Goal: Information Seeking & Learning: Learn about a topic

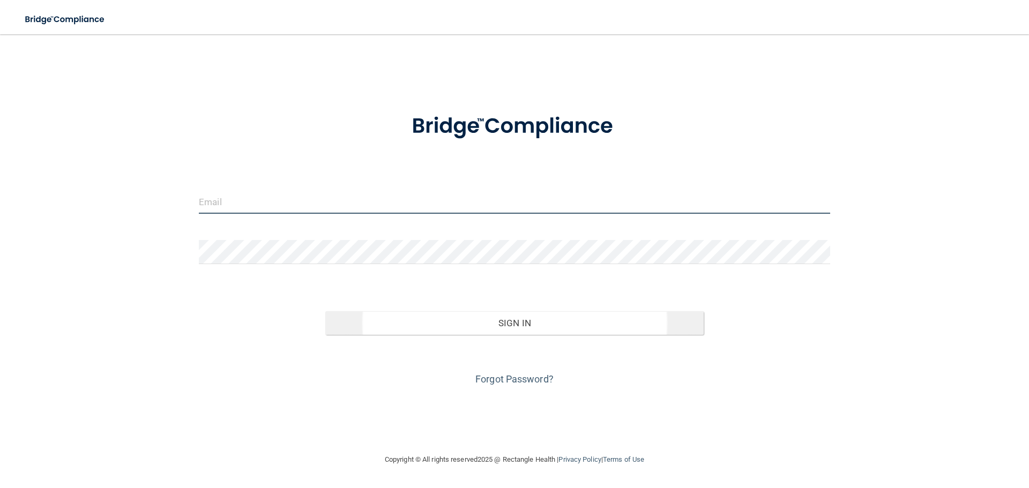
type input "[PERSON_NAME][EMAIL_ADDRESS][DOMAIN_NAME]"
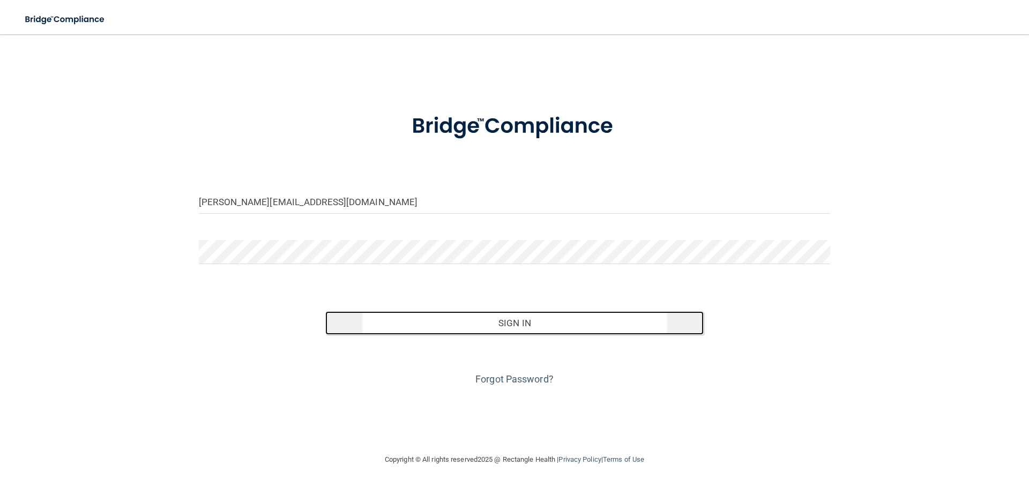
click at [507, 324] on button "Sign In" at bounding box center [514, 323] width 379 height 24
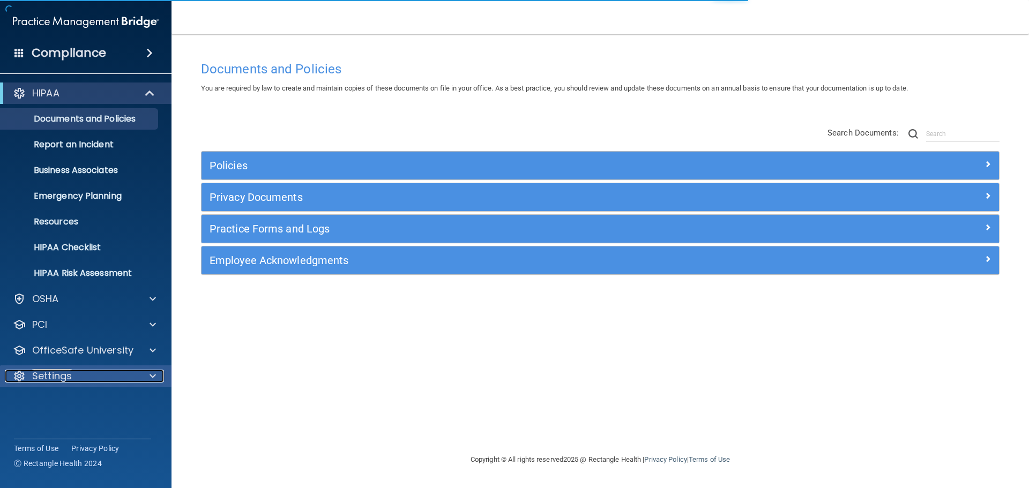
click at [150, 375] on span at bounding box center [153, 376] width 6 height 13
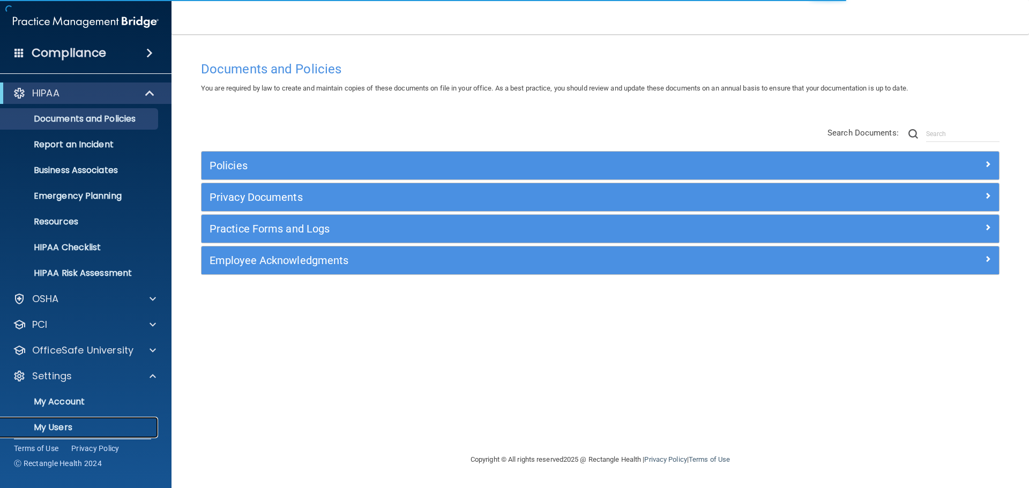
click at [63, 428] on p "My Users" at bounding box center [80, 427] width 146 height 11
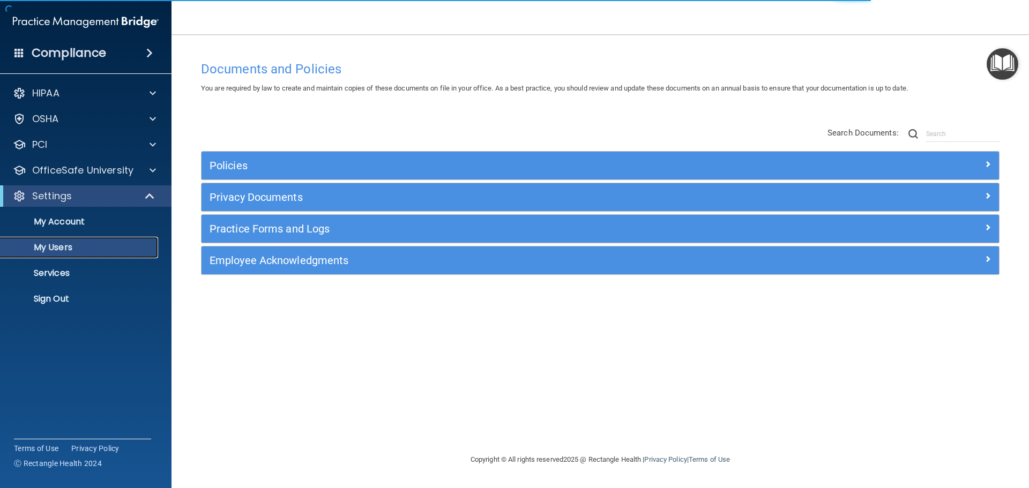
select select "20"
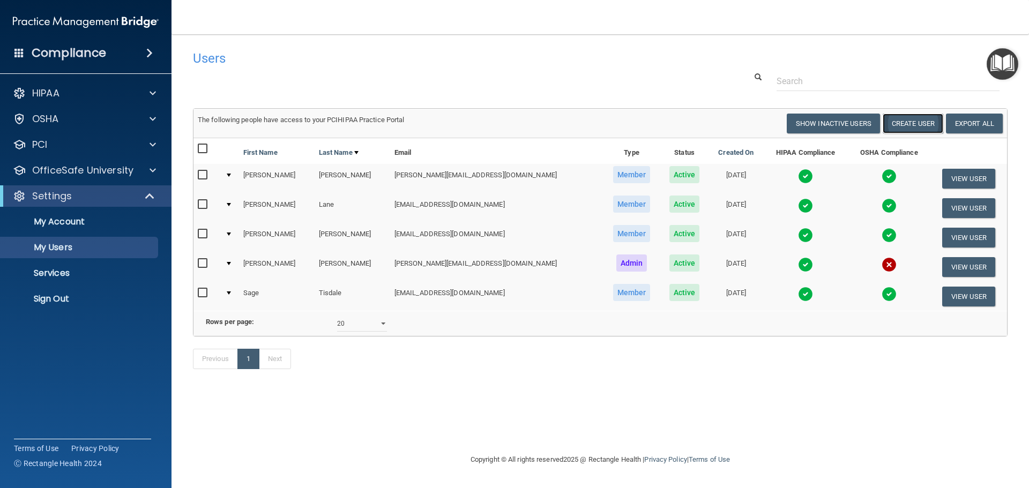
click at [929, 124] on button "Create User" at bounding box center [913, 124] width 61 height 20
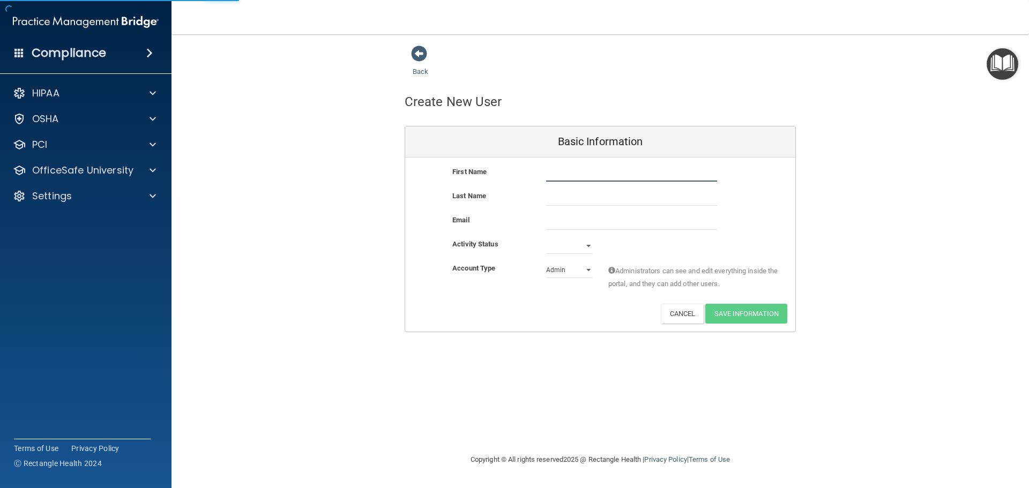
click at [568, 174] on input "text" at bounding box center [631, 174] width 171 height 16
type input "Elysha"
click at [574, 195] on input "text" at bounding box center [631, 198] width 171 height 16
type input "Kauker"
click at [577, 215] on input "email" at bounding box center [631, 222] width 171 height 16
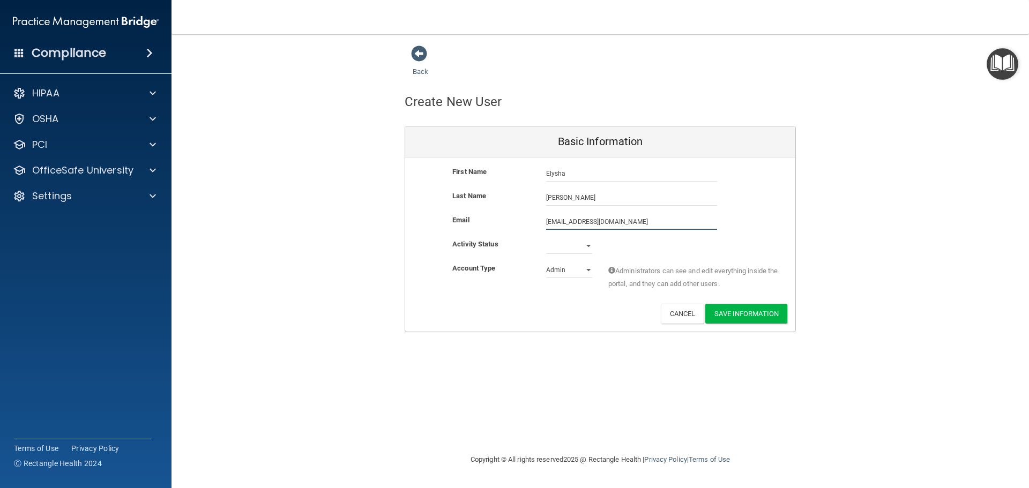
type input "elyshajosephine@icloud.com"
click at [589, 242] on select "Active Inactive" at bounding box center [569, 248] width 46 height 16
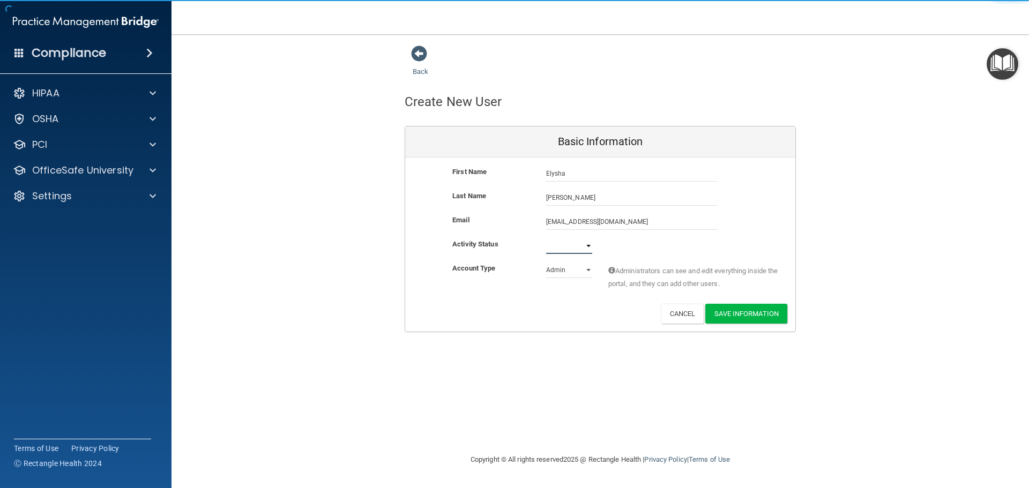
select select "active"
click at [546, 238] on select "Active Inactive" at bounding box center [569, 246] width 46 height 16
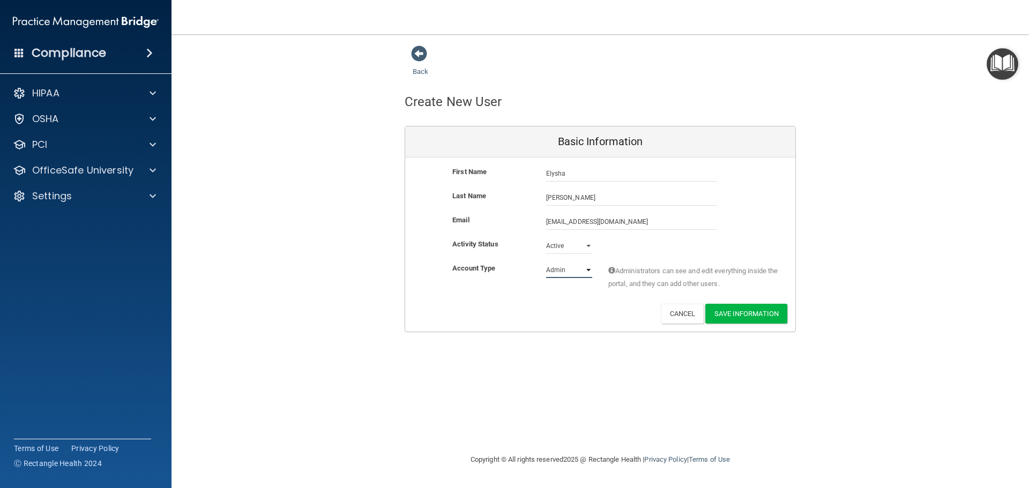
click at [586, 267] on select "Admin Member" at bounding box center [569, 270] width 46 height 16
select select "practice_member"
click at [546, 262] on select "Admin Member" at bounding box center [569, 270] width 46 height 16
click at [740, 317] on button "Save Information" at bounding box center [746, 314] width 82 height 20
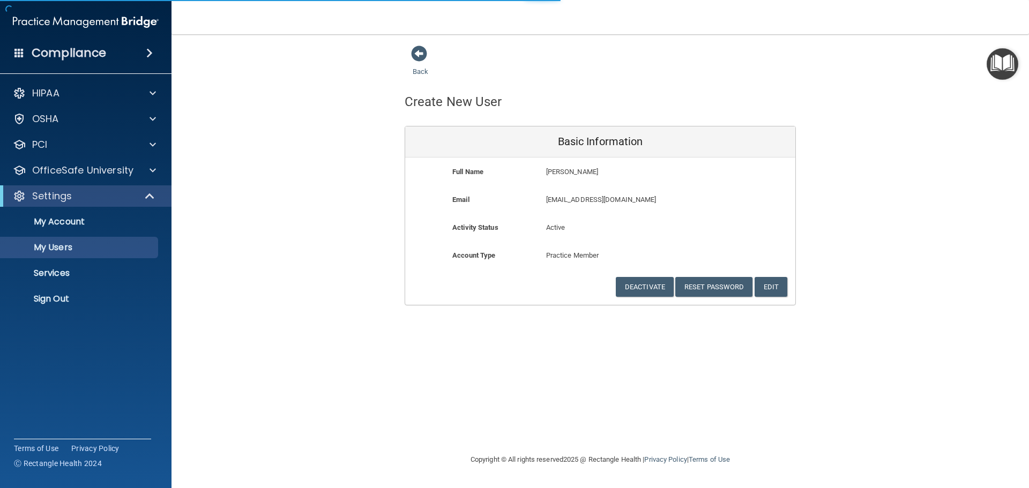
select select "20"
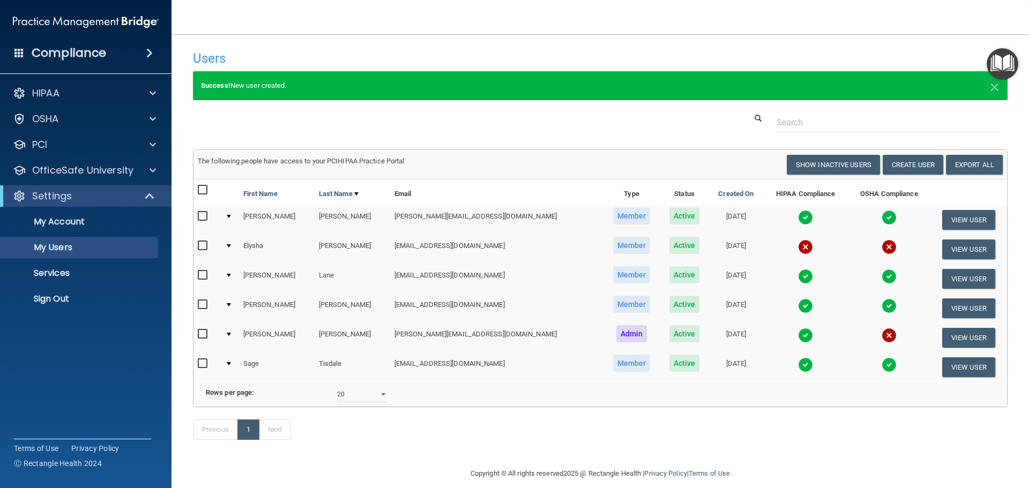
click at [882, 333] on img at bounding box center [889, 335] width 15 height 15
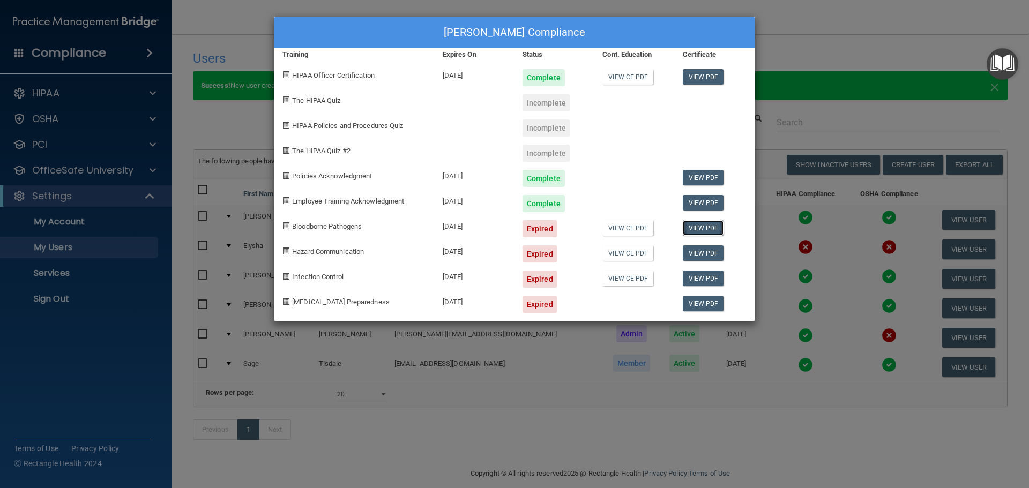
click at [698, 228] on link "View PDF" at bounding box center [703, 228] width 41 height 16
click at [538, 229] on div "Expired" at bounding box center [540, 228] width 35 height 17
click at [465, 228] on div "10/01/2025" at bounding box center [475, 224] width 80 height 25
click at [631, 227] on link "View CE PDF" at bounding box center [628, 228] width 51 height 16
click at [285, 225] on span at bounding box center [286, 225] width 7 height 7
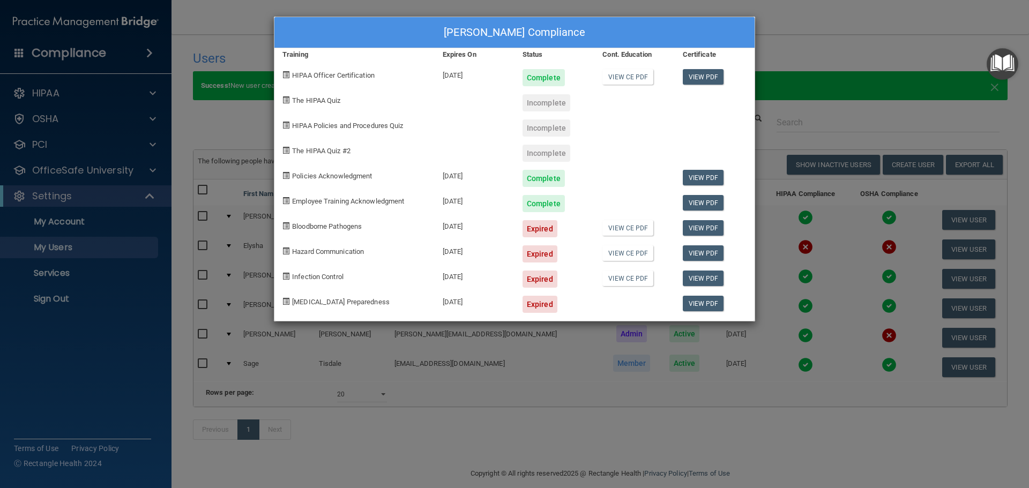
click at [818, 20] on div "Karen Matsumoto's Compliance Training Expires On Status Cont. Education Certifi…" at bounding box center [514, 244] width 1029 height 488
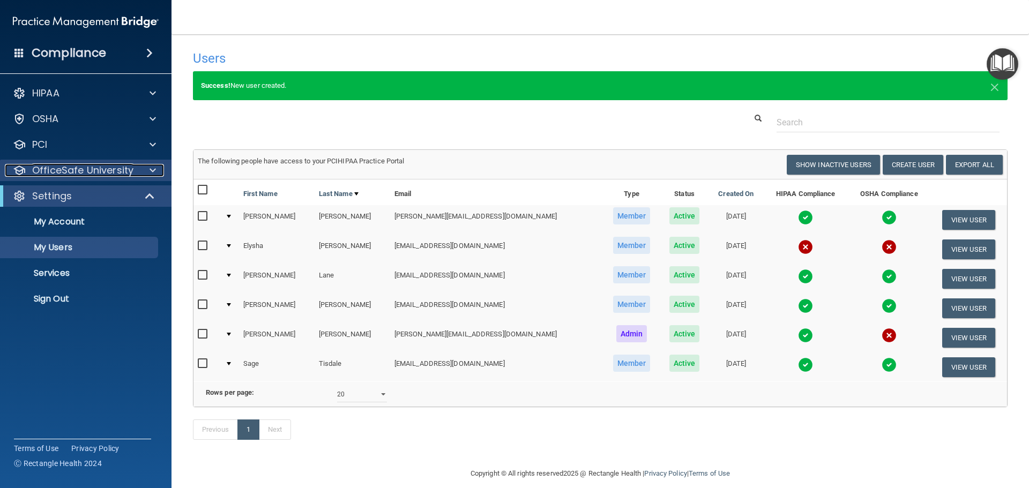
click at [148, 174] on div at bounding box center [151, 170] width 27 height 13
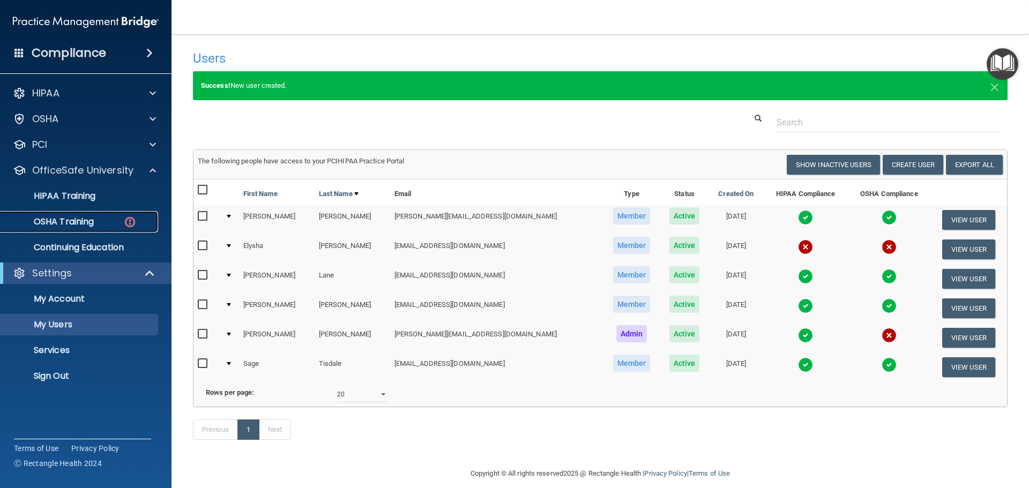
click at [72, 218] on p "OSHA Training" at bounding box center [50, 222] width 87 height 11
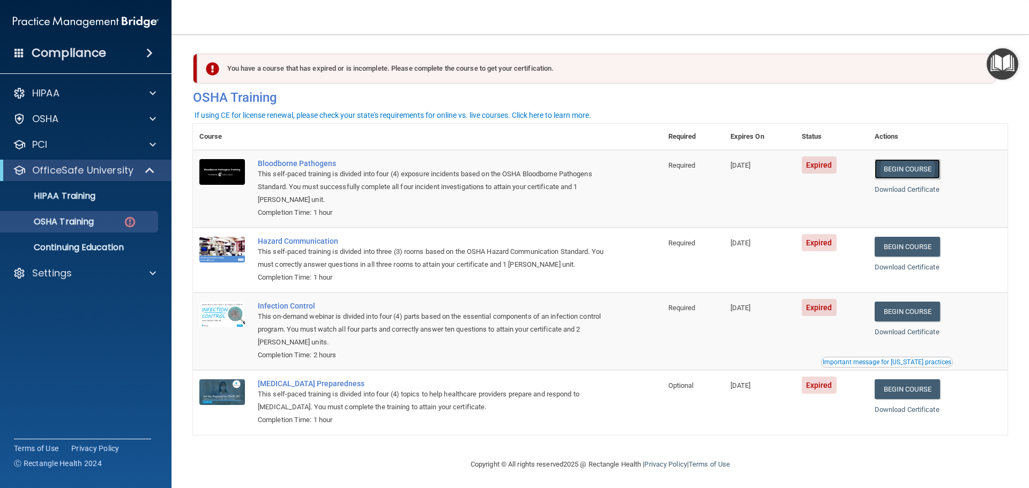
click at [933, 170] on link "Begin Course" at bounding box center [907, 169] width 65 height 20
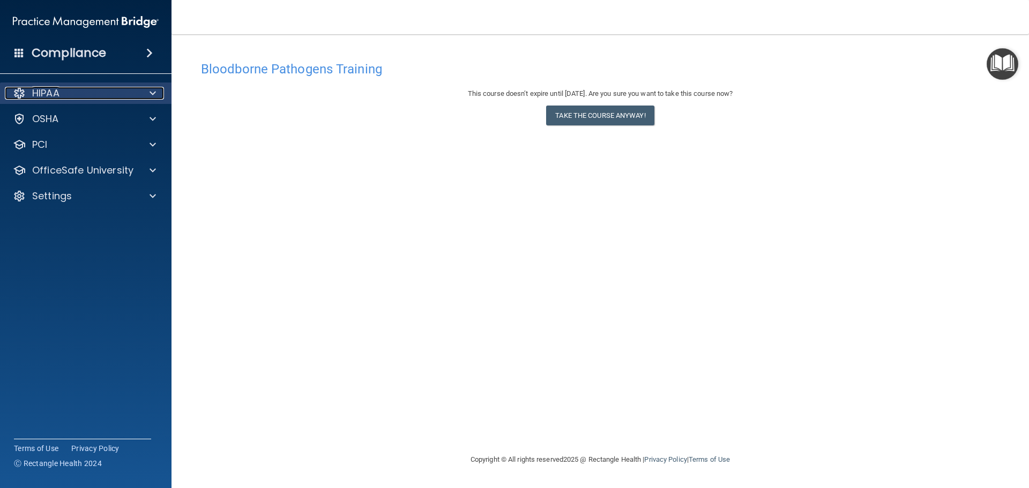
click at [154, 93] on span at bounding box center [153, 93] width 6 height 13
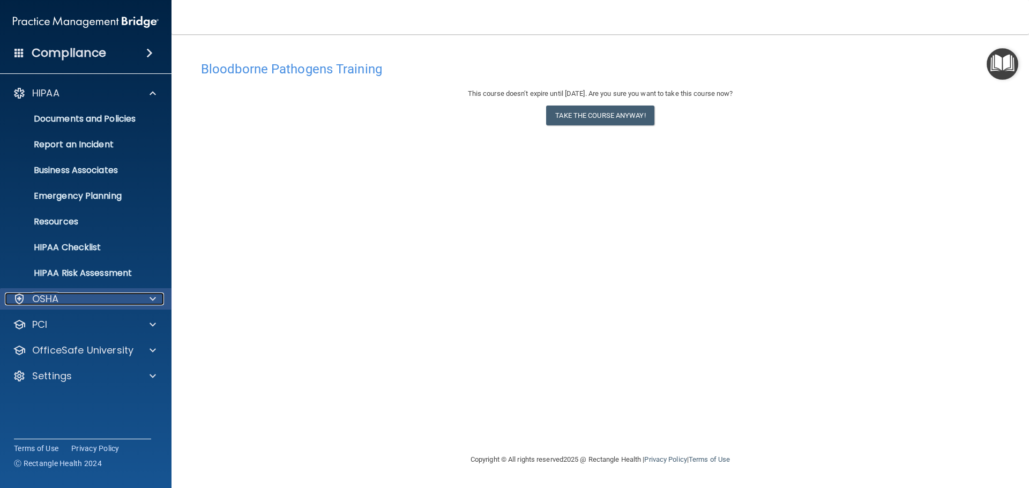
click at [149, 293] on div at bounding box center [151, 299] width 27 height 13
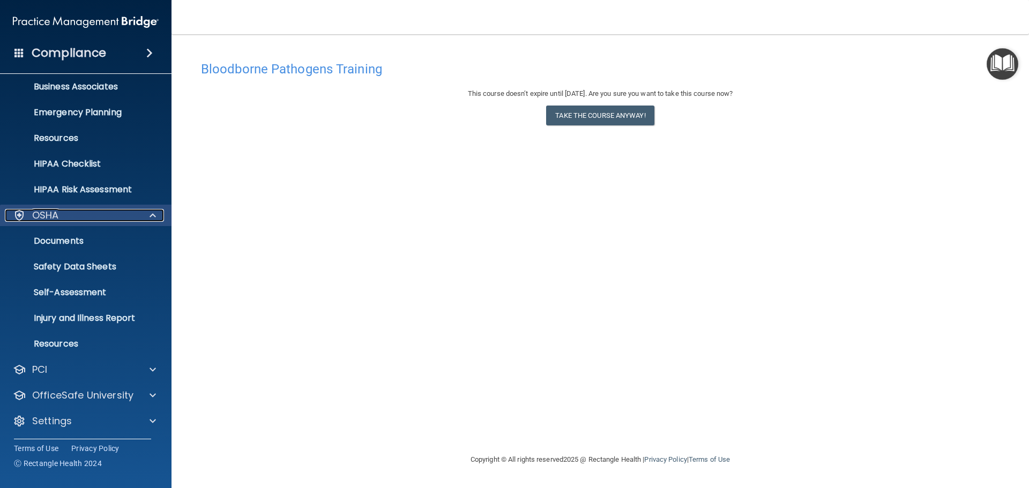
scroll to position [85, 0]
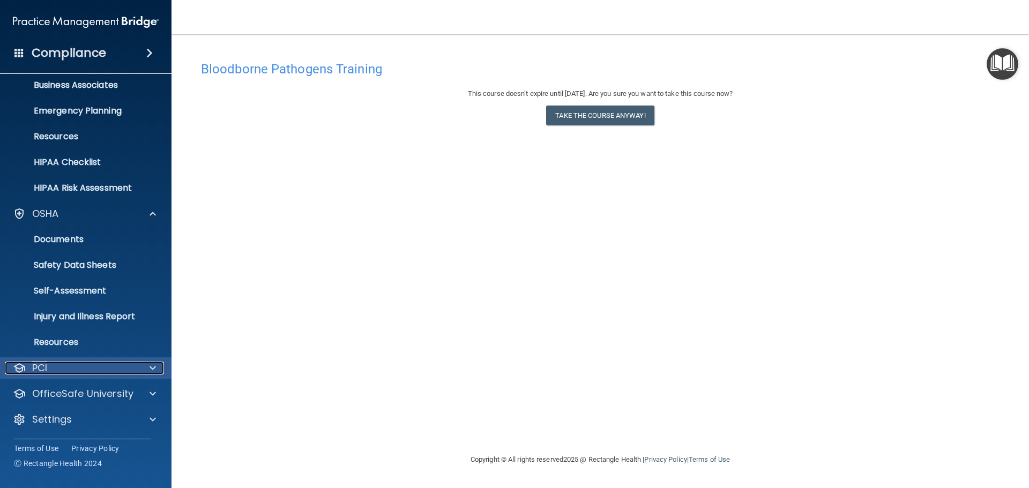
click at [157, 366] on div at bounding box center [151, 368] width 27 height 13
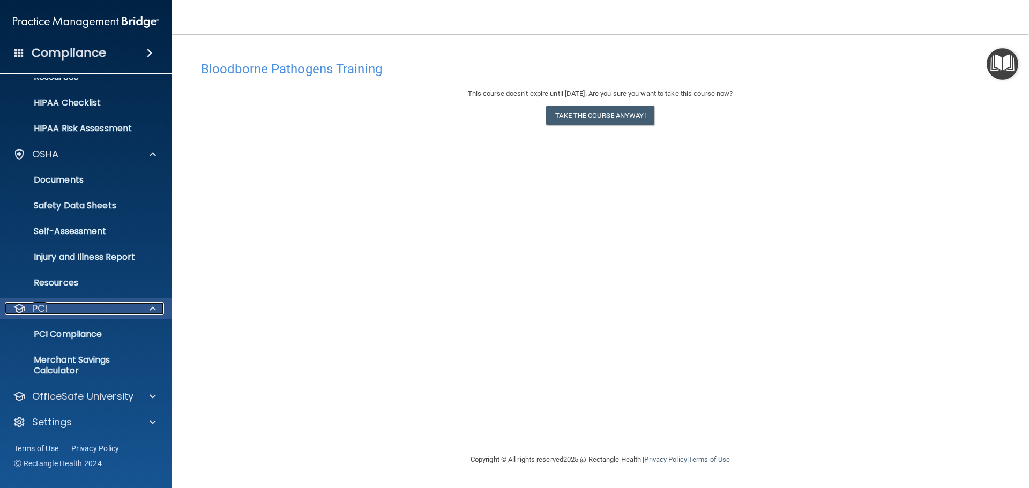
scroll to position [147, 0]
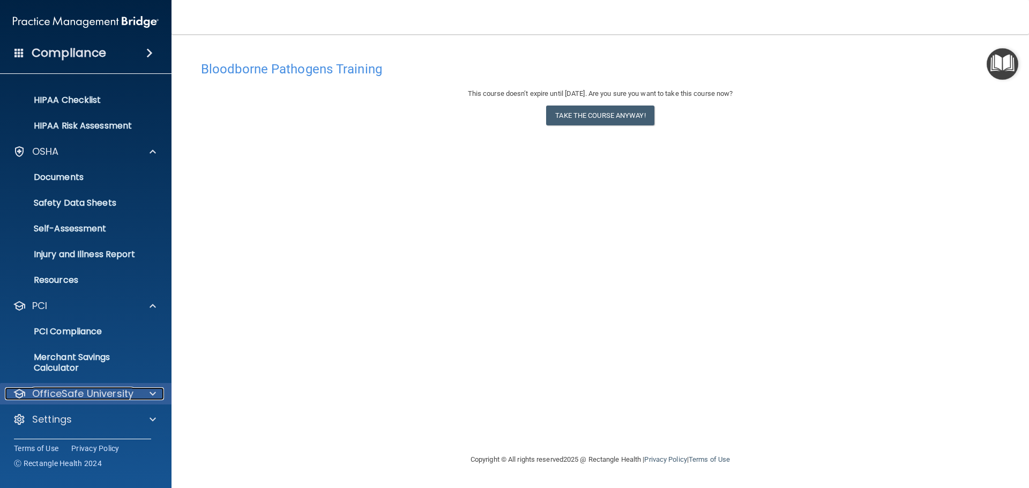
click at [155, 393] on span at bounding box center [153, 394] width 6 height 13
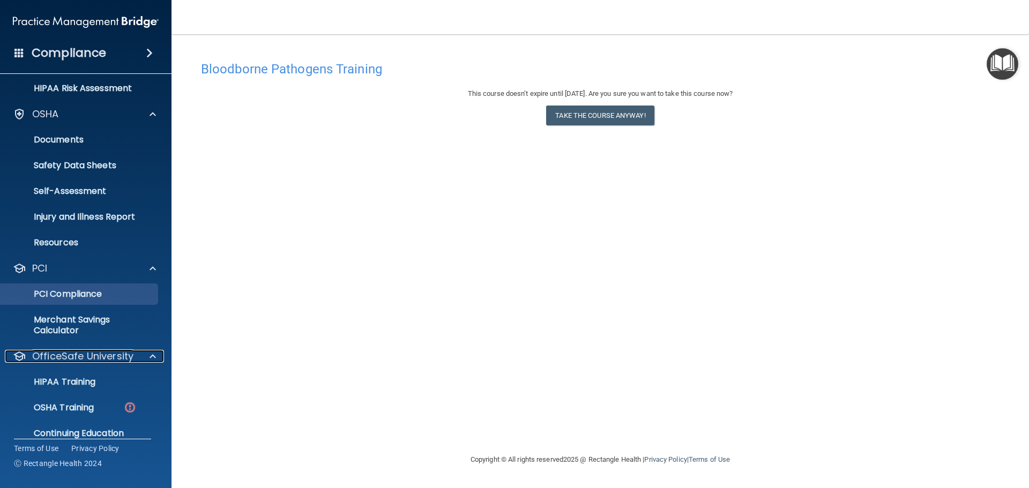
scroll to position [225, 0]
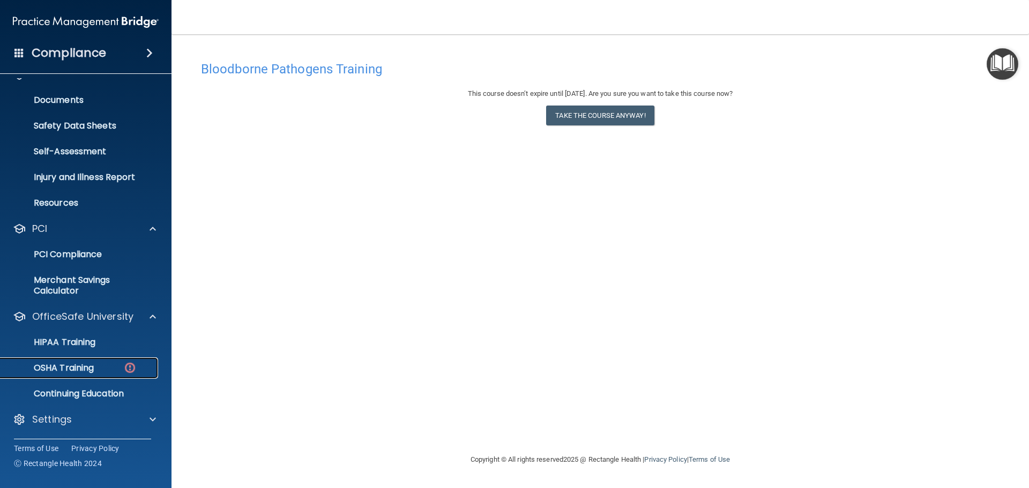
click at [79, 363] on p "OSHA Training" at bounding box center [50, 368] width 87 height 11
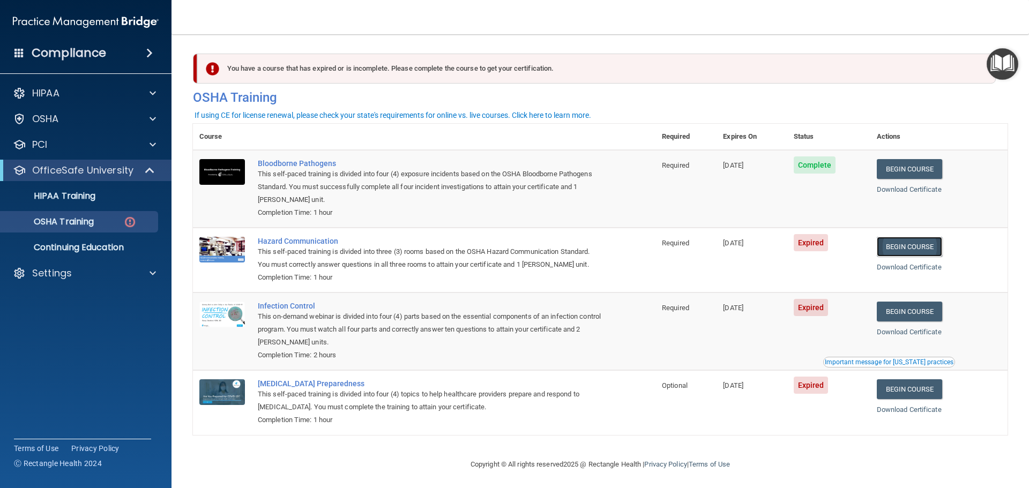
click at [904, 248] on link "Begin Course" at bounding box center [909, 247] width 65 height 20
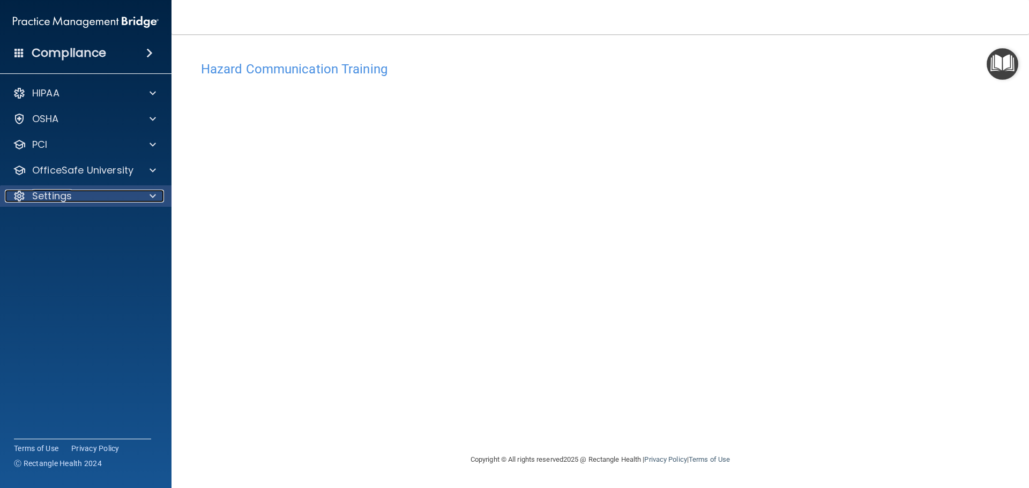
click at [147, 194] on div at bounding box center [151, 196] width 27 height 13
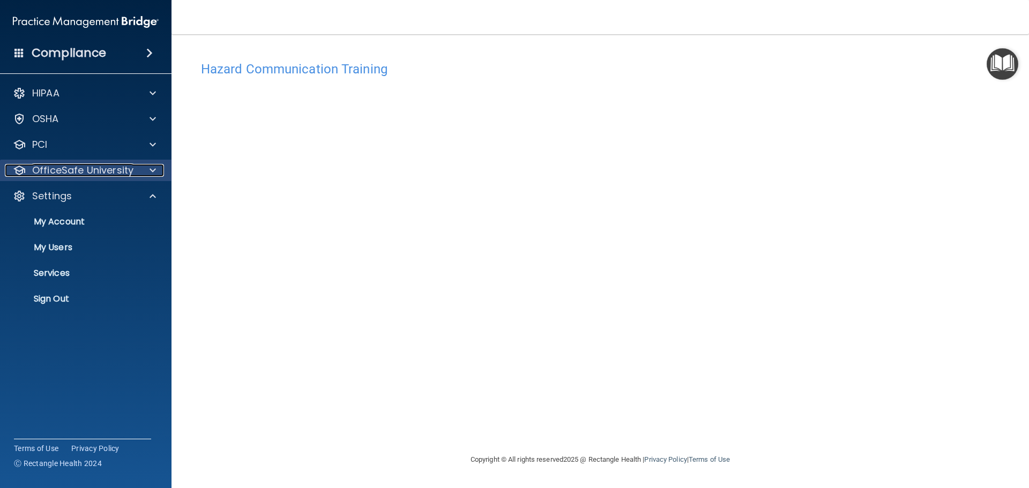
click at [152, 168] on span at bounding box center [153, 170] width 6 height 13
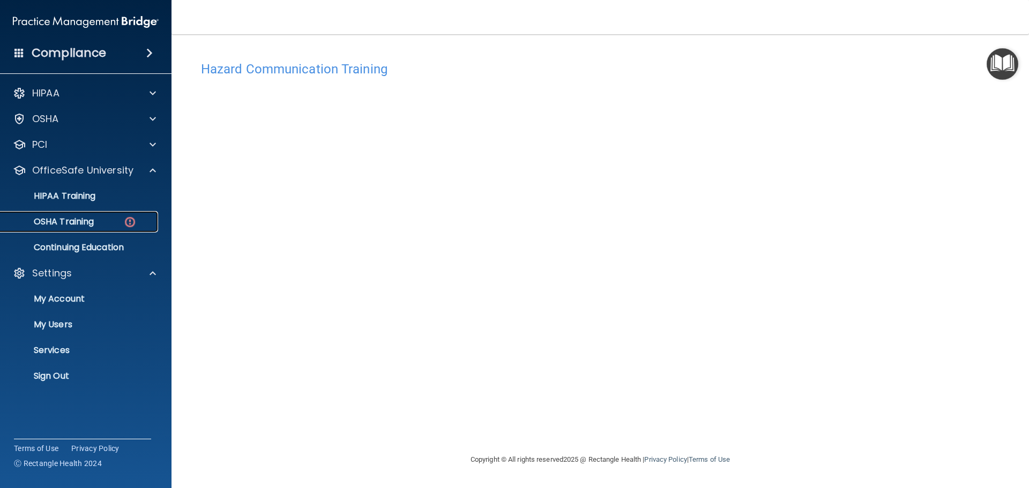
click at [115, 217] on div "OSHA Training" at bounding box center [80, 222] width 146 height 11
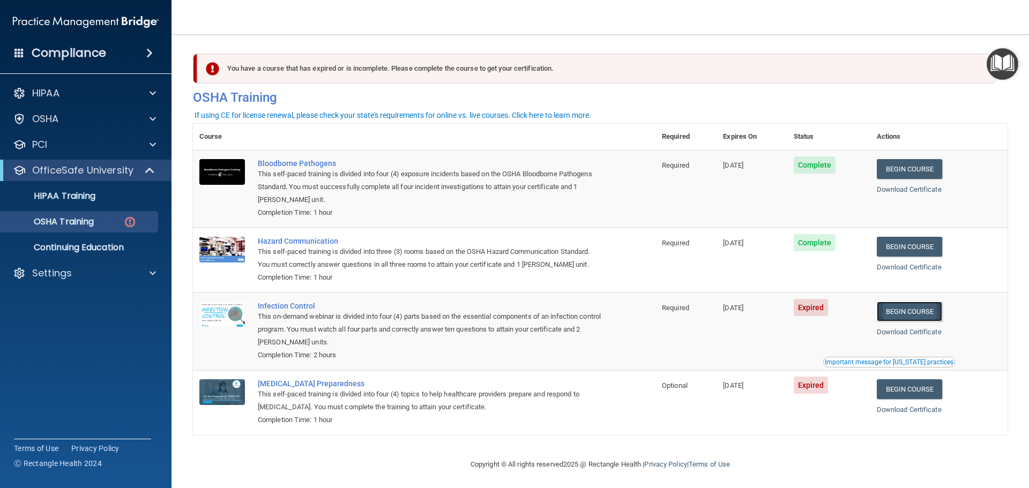
click at [894, 315] on link "Begin Course" at bounding box center [909, 312] width 65 height 20
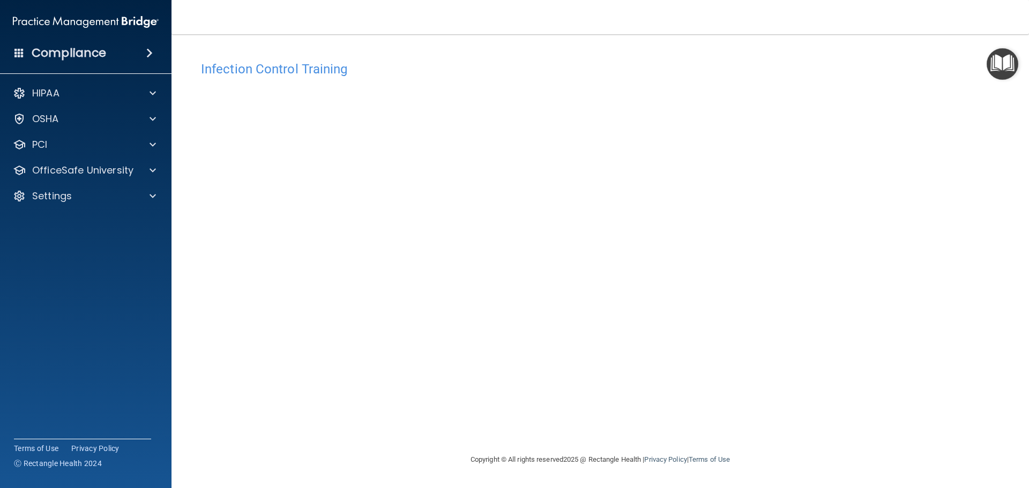
click at [803, 408] on div "Infection Control Training This course doesn’t expire until 10/01/2025. Are you…" at bounding box center [600, 255] width 815 height 398
click at [143, 173] on div at bounding box center [151, 170] width 27 height 13
click at [122, 220] on div "OSHA Training" at bounding box center [80, 222] width 146 height 11
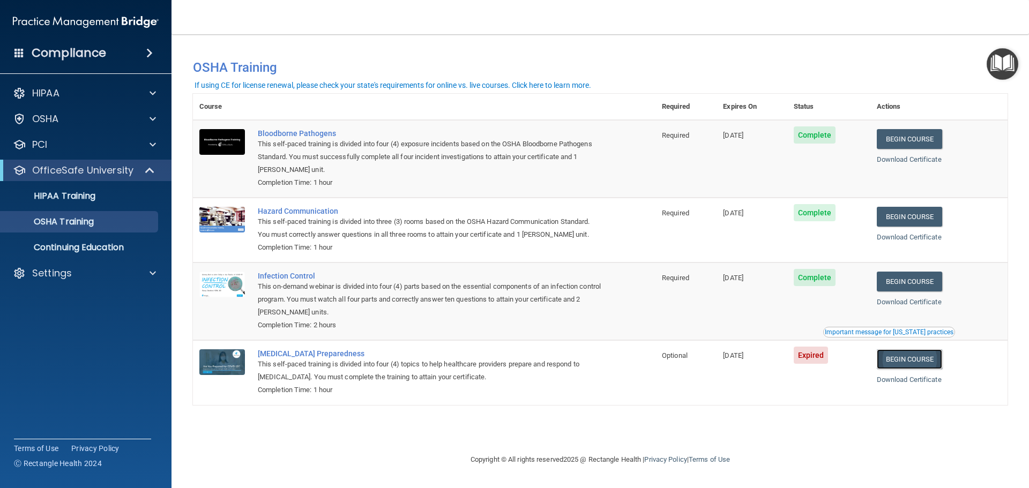
click at [904, 361] on link "Begin Course" at bounding box center [909, 360] width 65 height 20
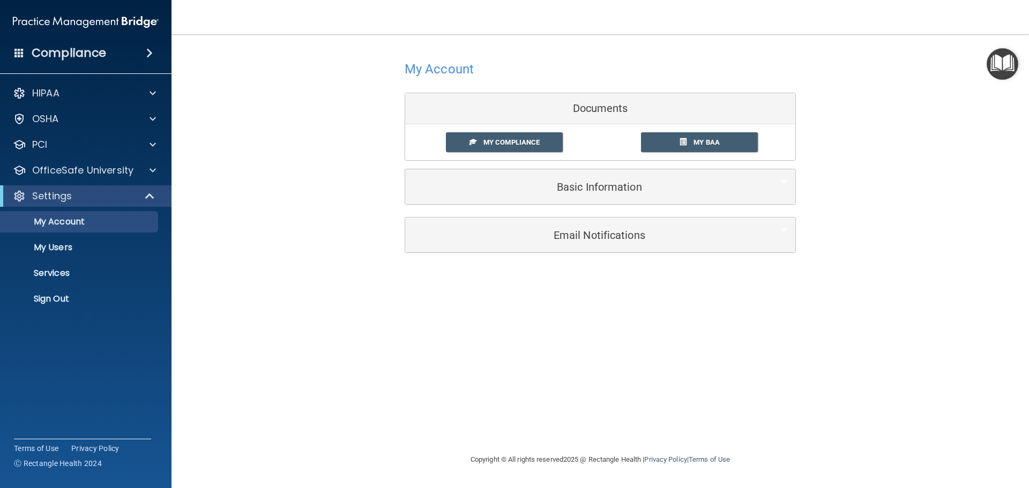
drag, startPoint x: 518, startPoint y: 136, endPoint x: 454, endPoint y: 190, distance: 84.1
click at [517, 137] on link "My Compliance" at bounding box center [504, 142] width 117 height 20
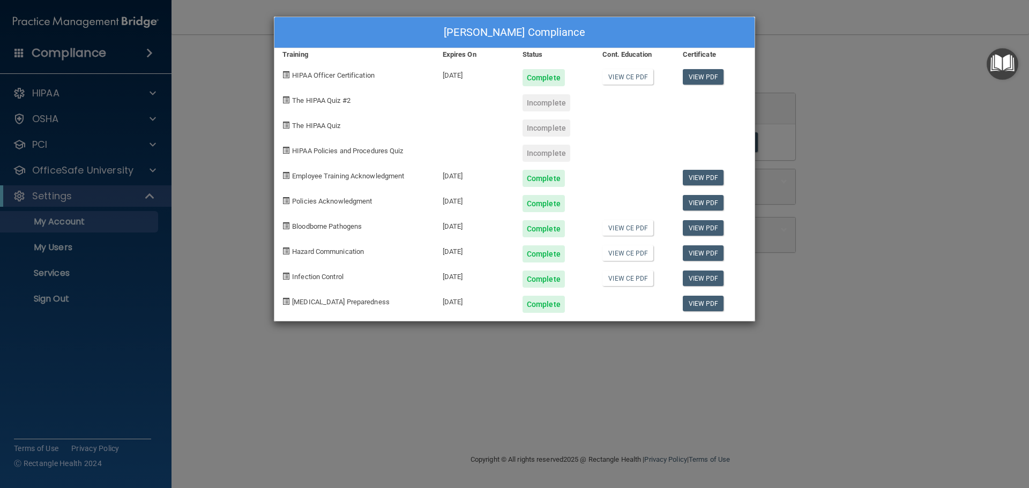
click at [359, 364] on div "[PERSON_NAME] Compliance Training Expires On Status Cont. Education Certificate…" at bounding box center [514, 244] width 1029 height 488
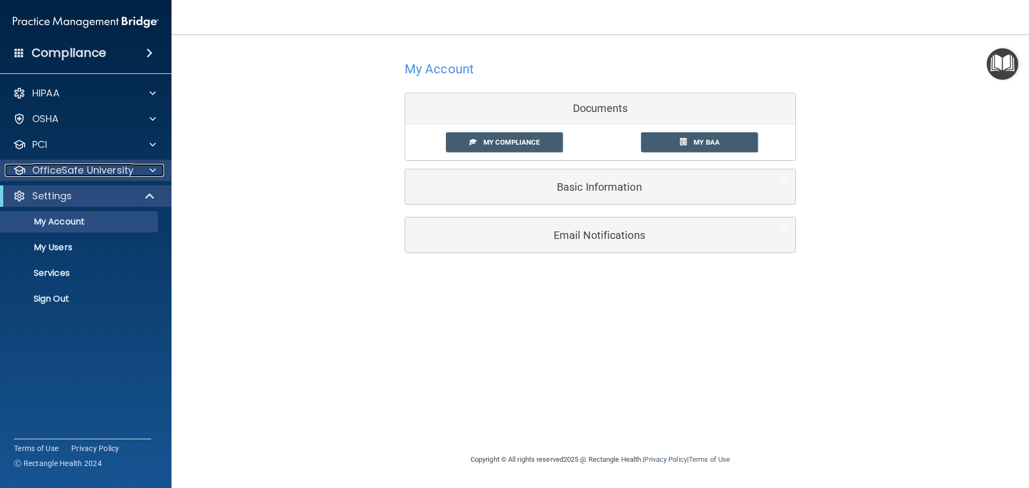
click at [156, 166] on div at bounding box center [151, 170] width 27 height 13
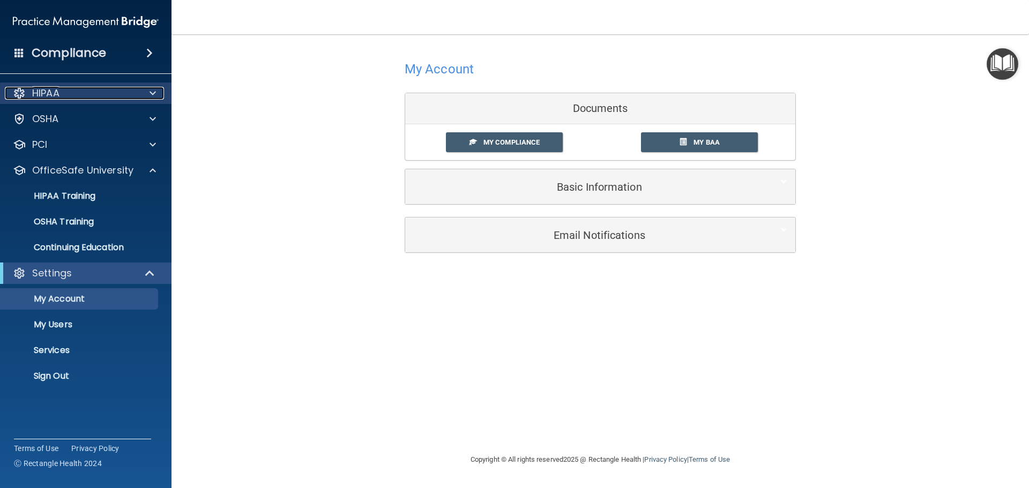
click at [159, 98] on div at bounding box center [151, 93] width 27 height 13
